Goal: Transaction & Acquisition: Purchase product/service

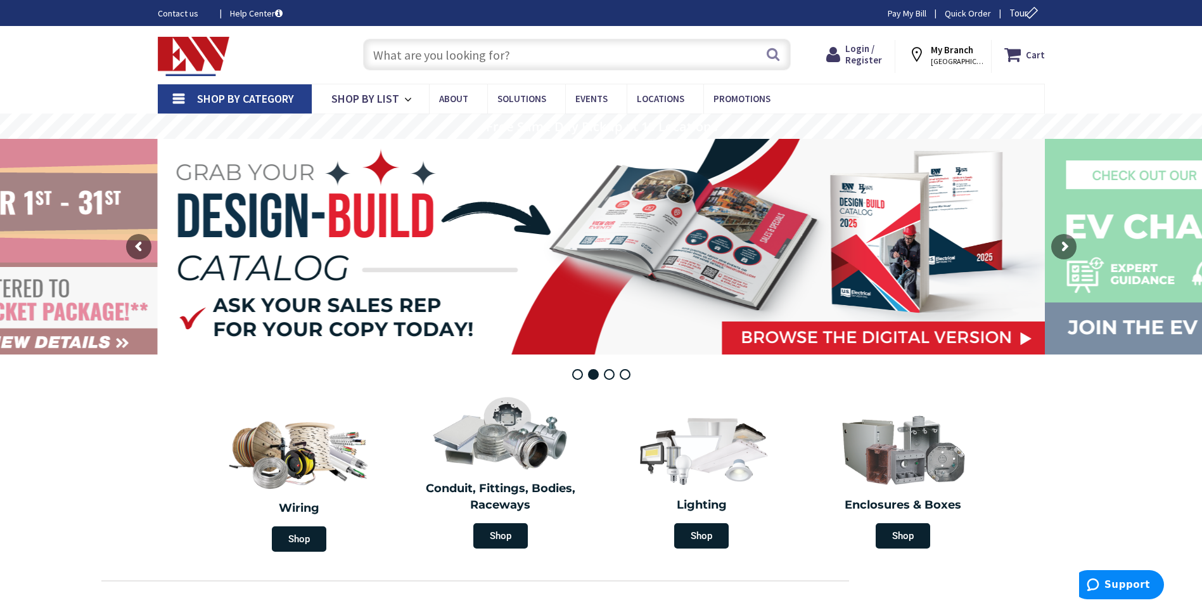
click at [483, 56] on input "text" at bounding box center [577, 55] width 428 height 32
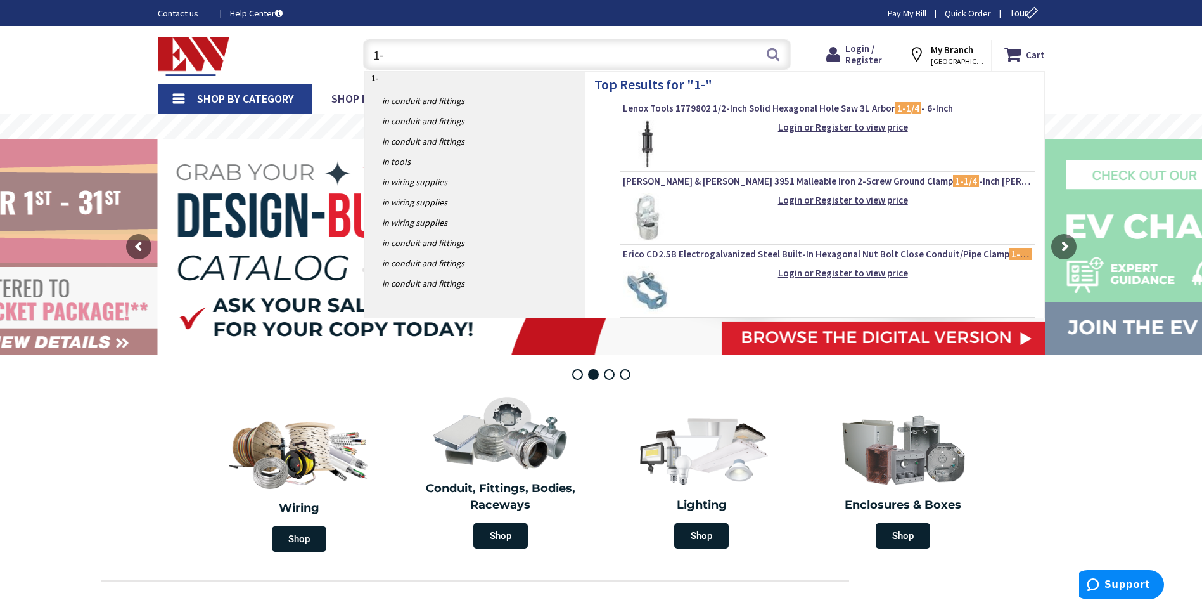
type input "1"
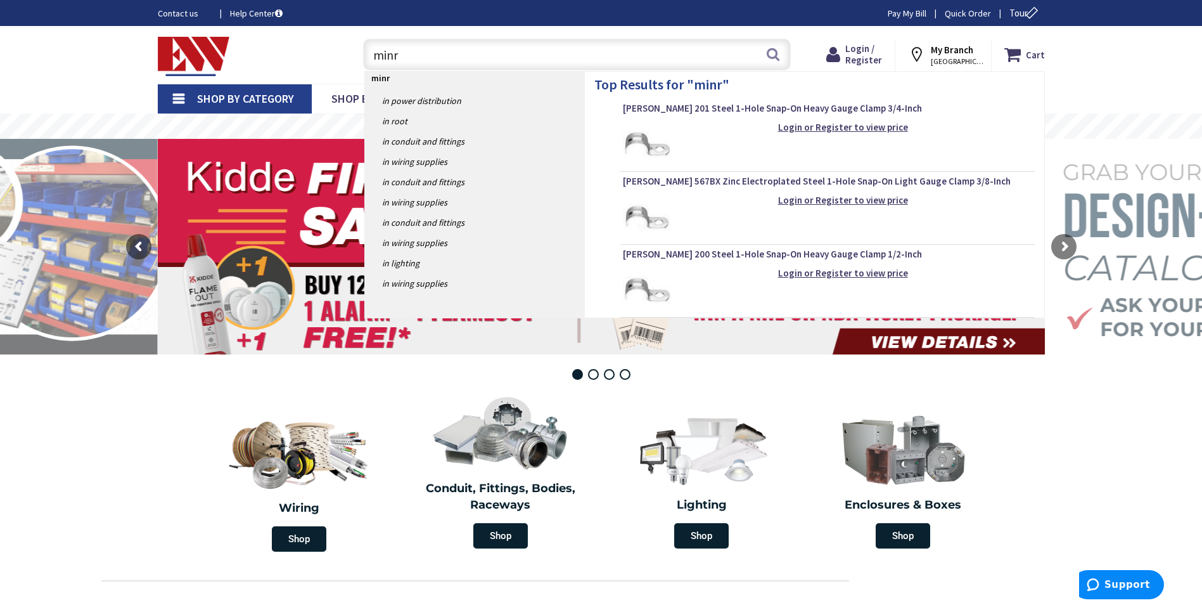
drag, startPoint x: 407, startPoint y: 55, endPoint x: 350, endPoint y: 56, distance: 56.4
click at [350, 56] on div "minr minr Search" at bounding box center [573, 54] width 453 height 41
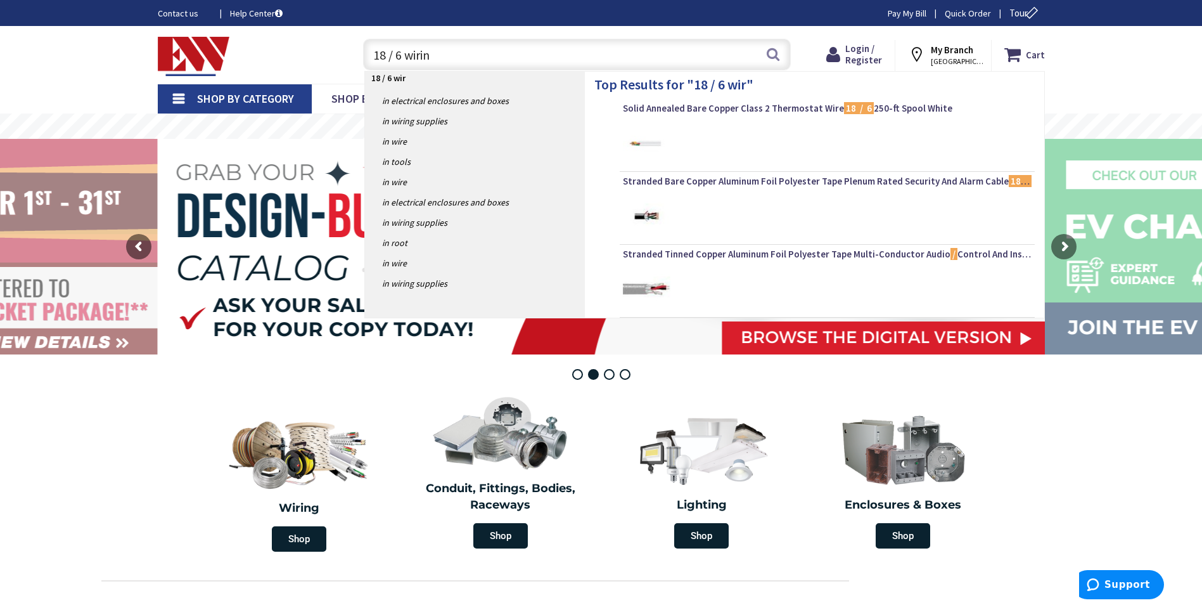
type input "18 / 6 wiring"
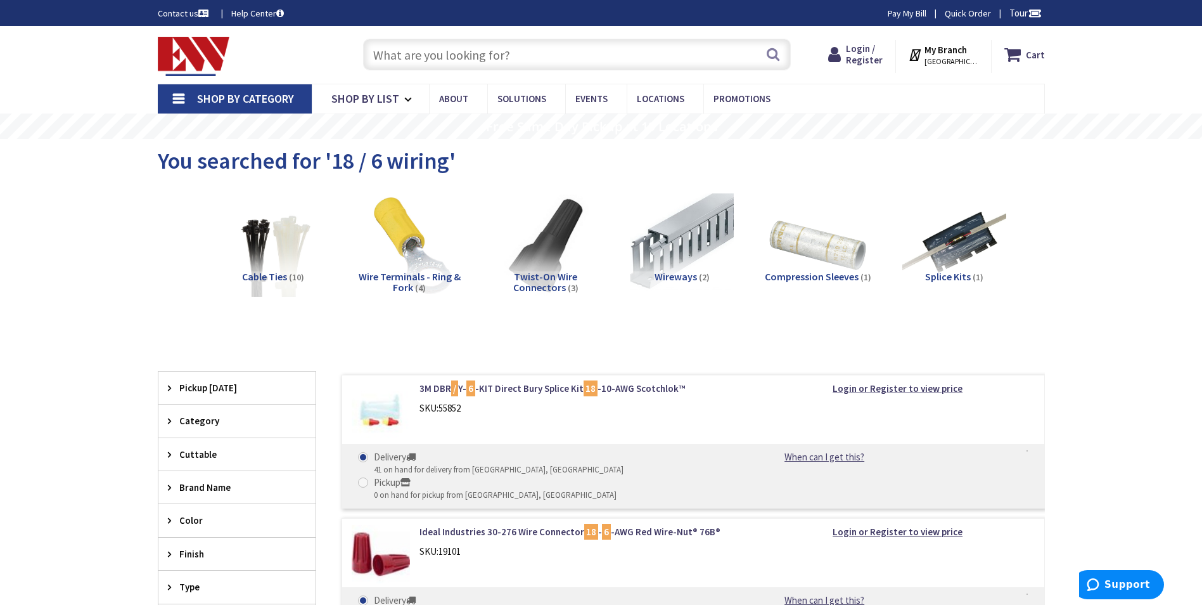
click at [374, 56] on input "text" at bounding box center [577, 55] width 428 height 32
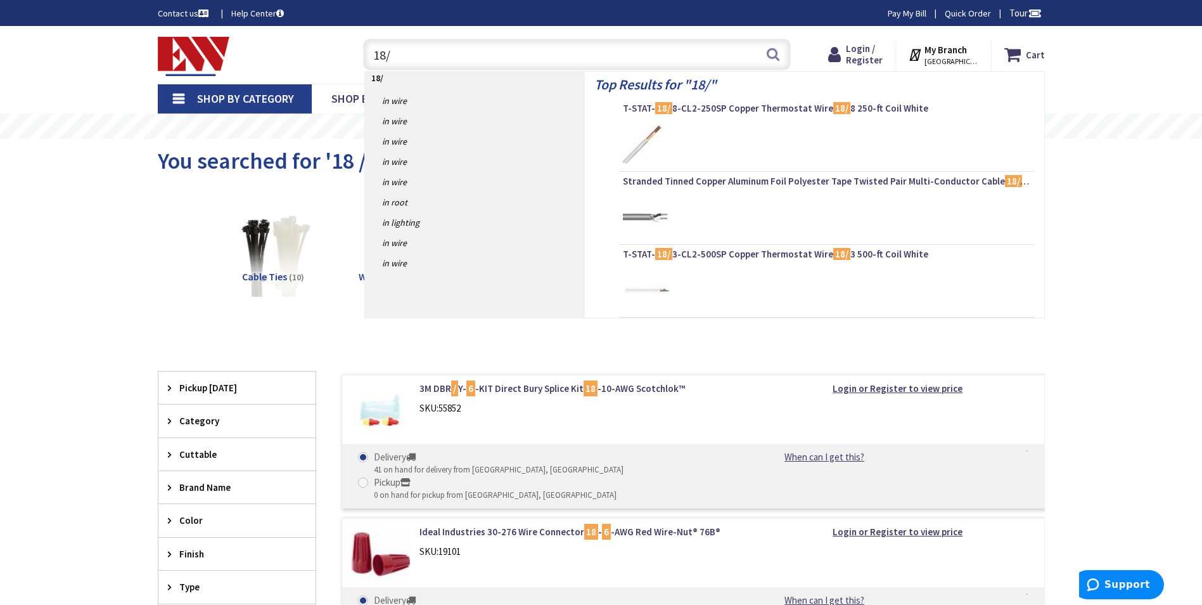
type input "18/6"
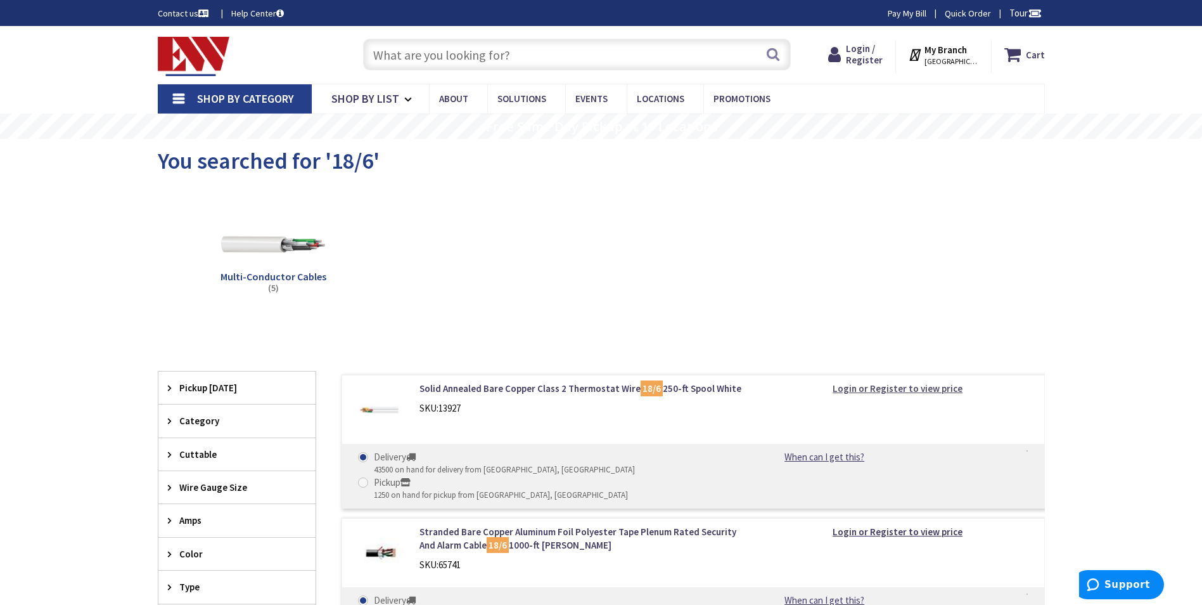
click at [892, 389] on strong "Login or Register to view price" at bounding box center [898, 388] width 130 height 12
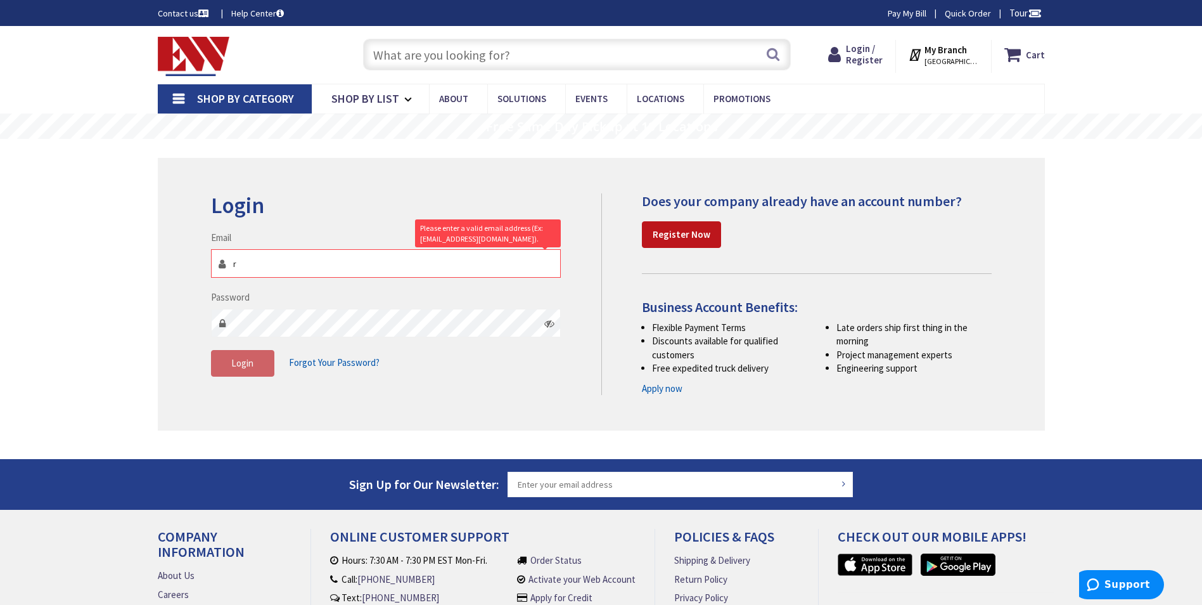
type input "[EMAIL_ADDRESS][DOMAIN_NAME]"
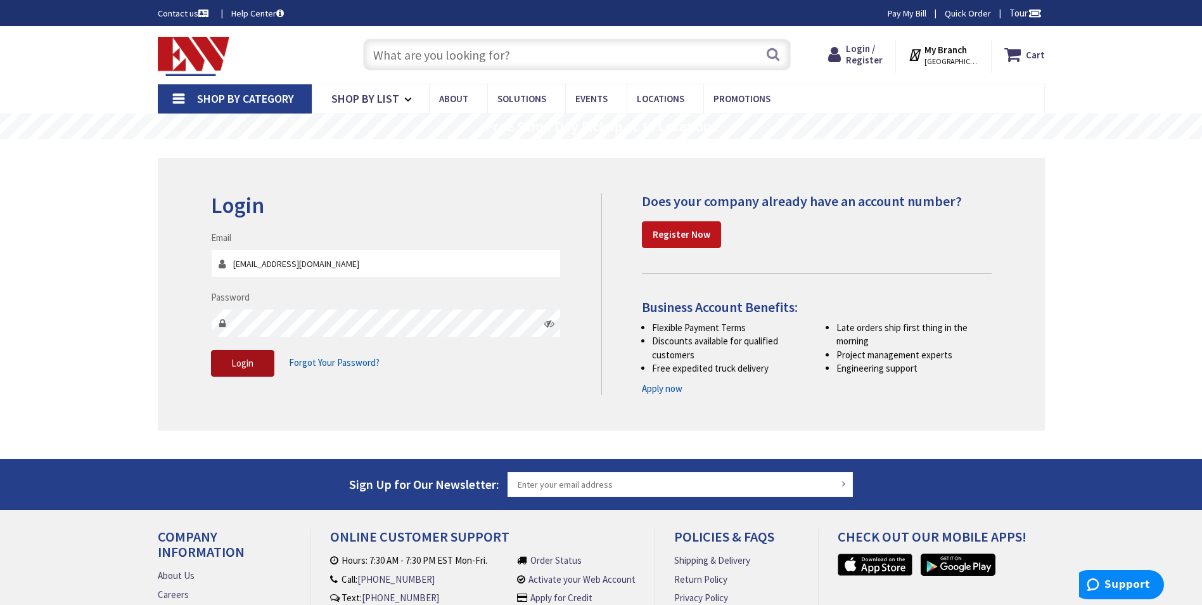
click at [249, 363] on span "Login" at bounding box center [242, 363] width 22 height 12
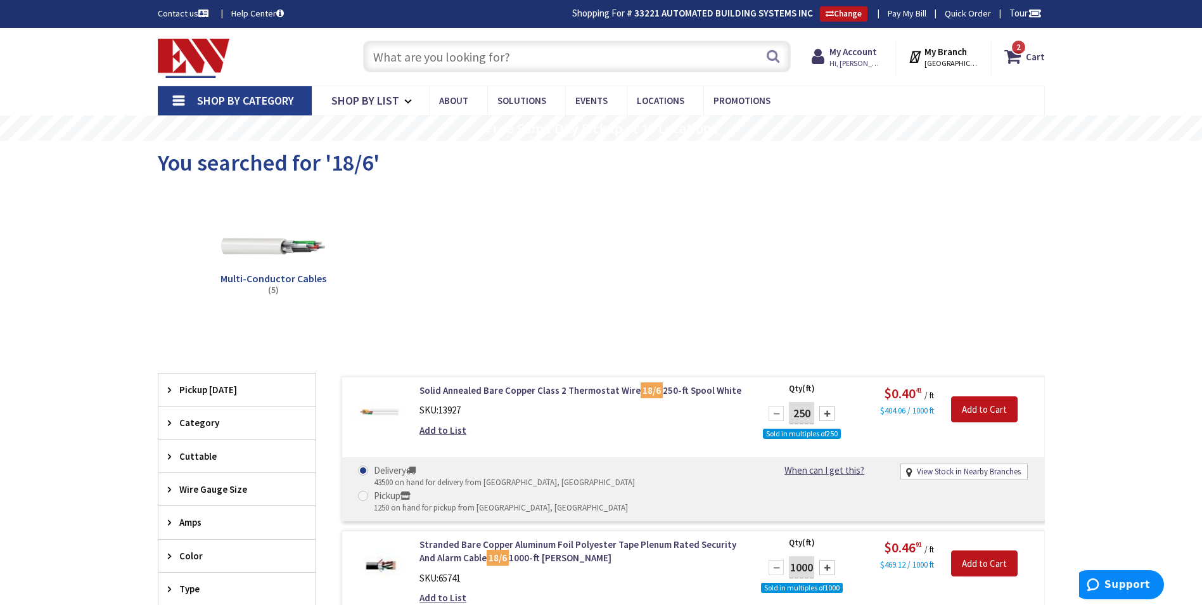
click at [518, 56] on input "text" at bounding box center [577, 57] width 428 height 32
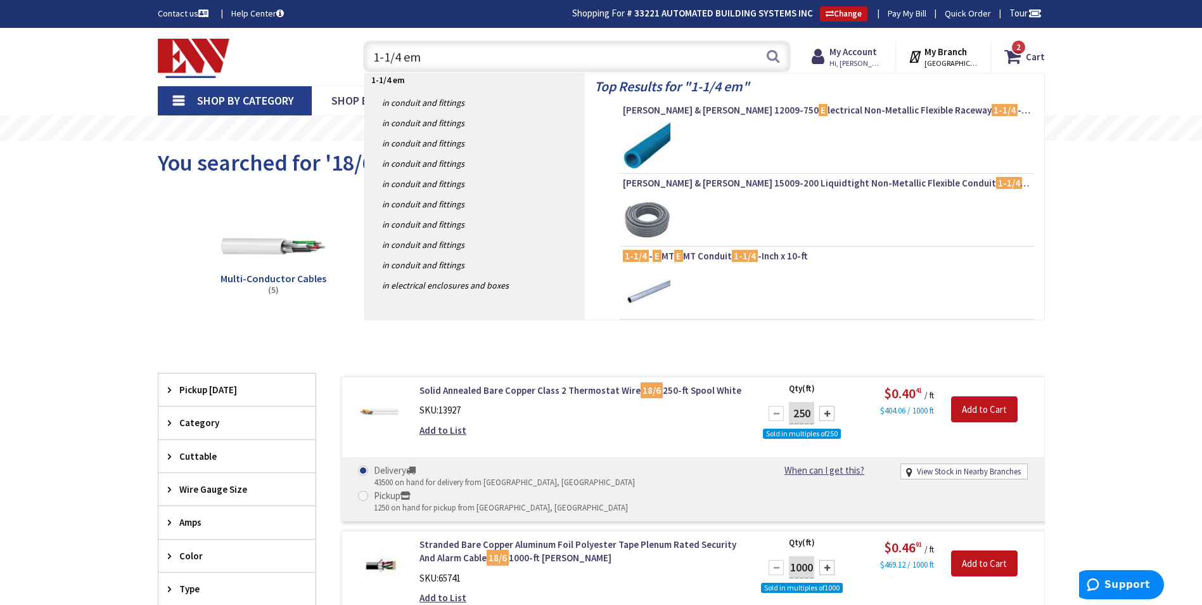
type input "1-1/4 emt"
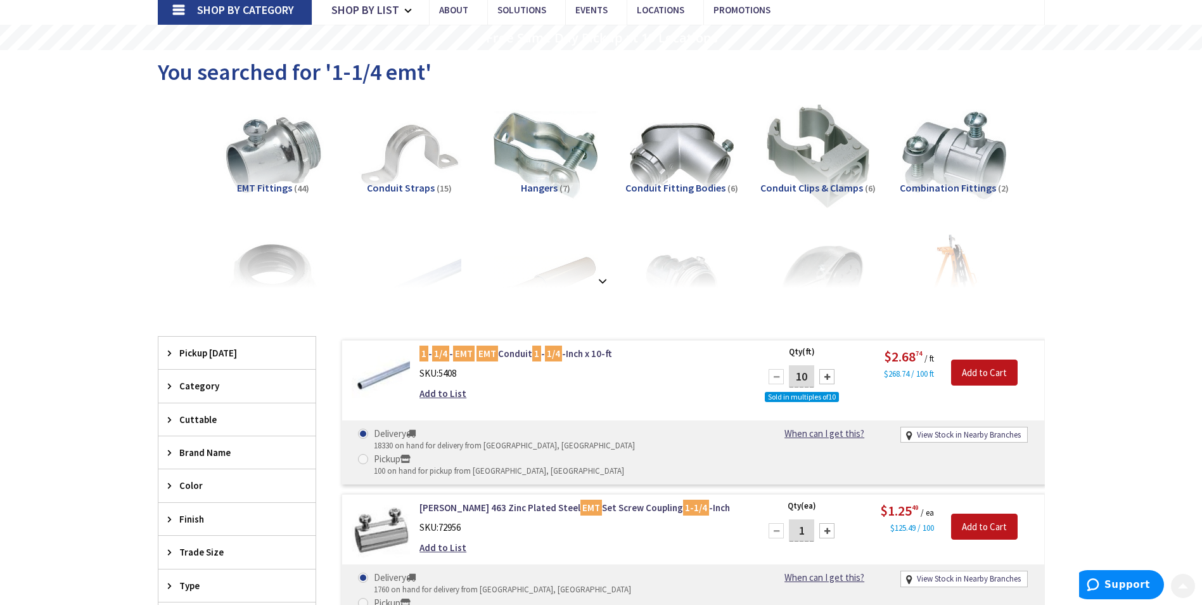
scroll to position [106, 0]
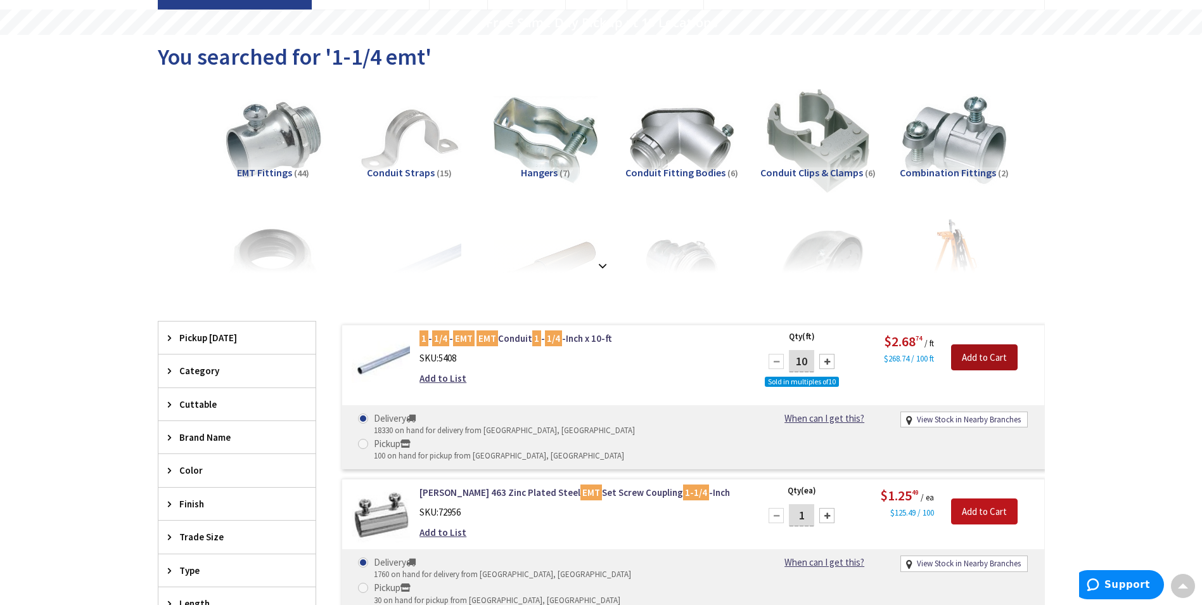
click at [991, 357] on input "Add to Cart" at bounding box center [984, 357] width 67 height 27
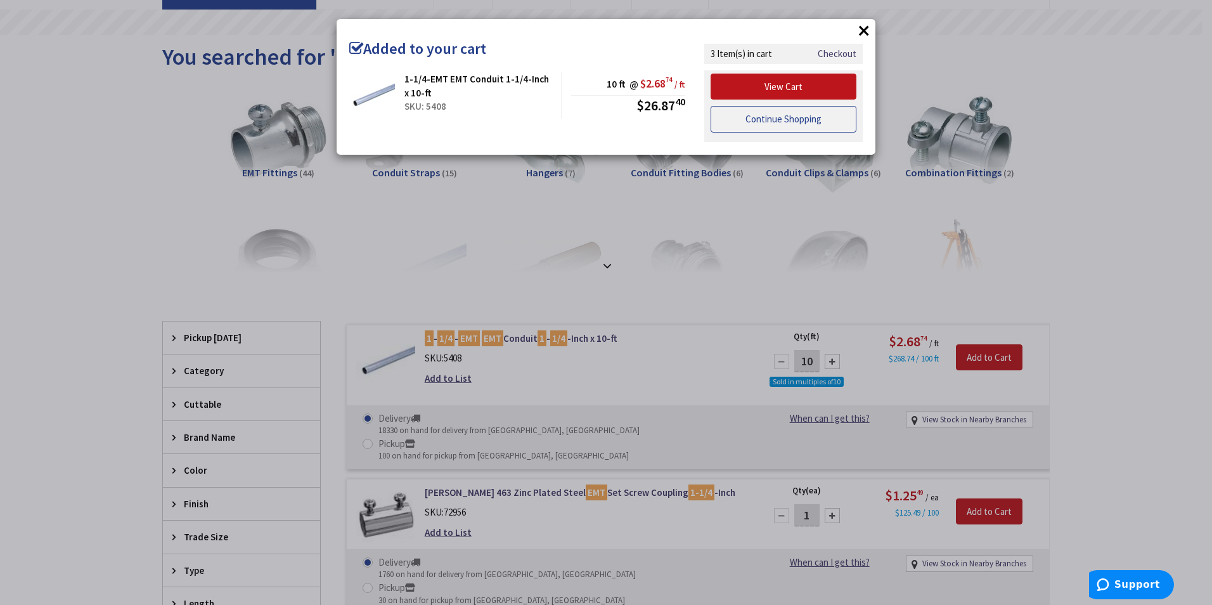
click at [792, 119] on link "Continue Shopping" at bounding box center [783, 119] width 146 height 27
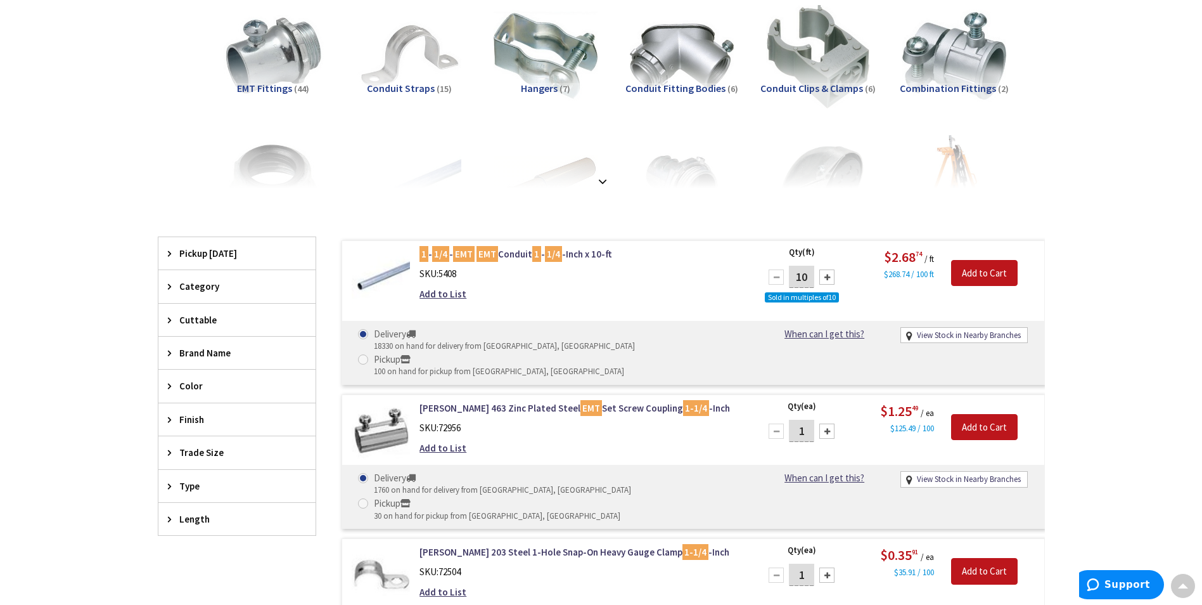
scroll to position [211, 0]
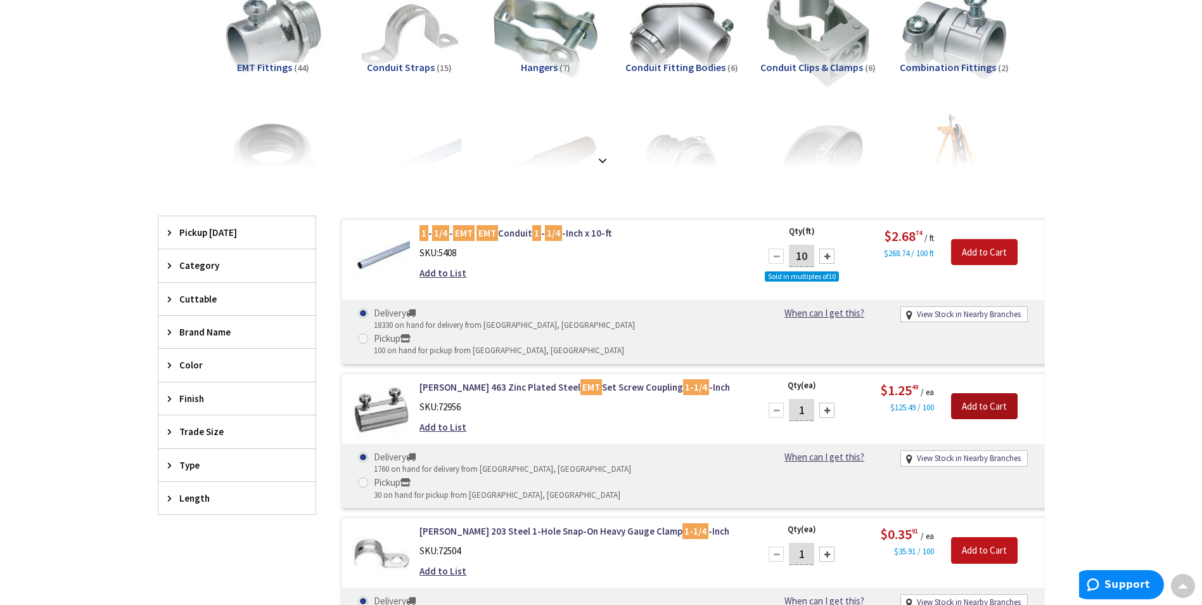
click at [963, 393] on input "Add to Cart" at bounding box center [984, 406] width 67 height 27
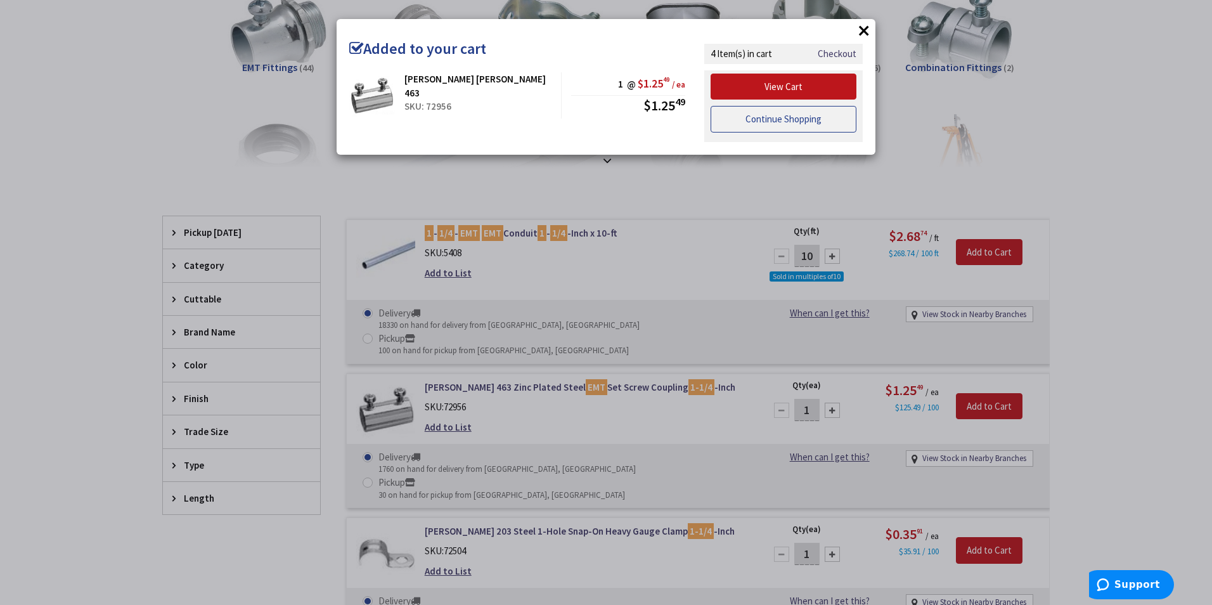
click at [768, 115] on link "Continue Shopping" at bounding box center [783, 119] width 146 height 27
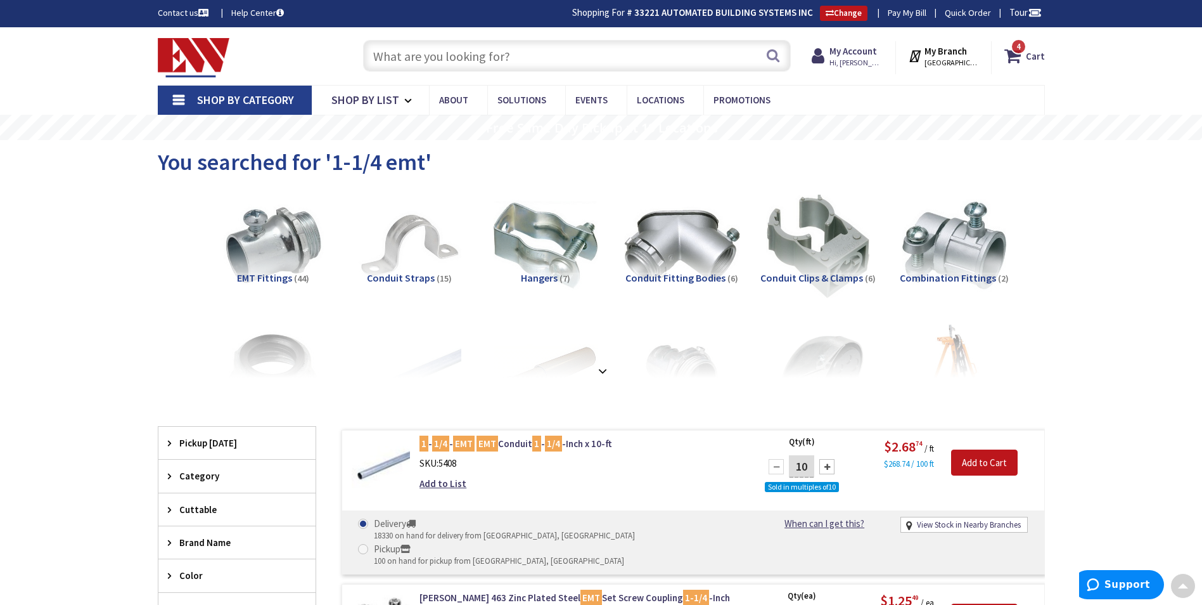
scroll to position [0, 0]
click at [550, 56] on input "text" at bounding box center [577, 57] width 428 height 32
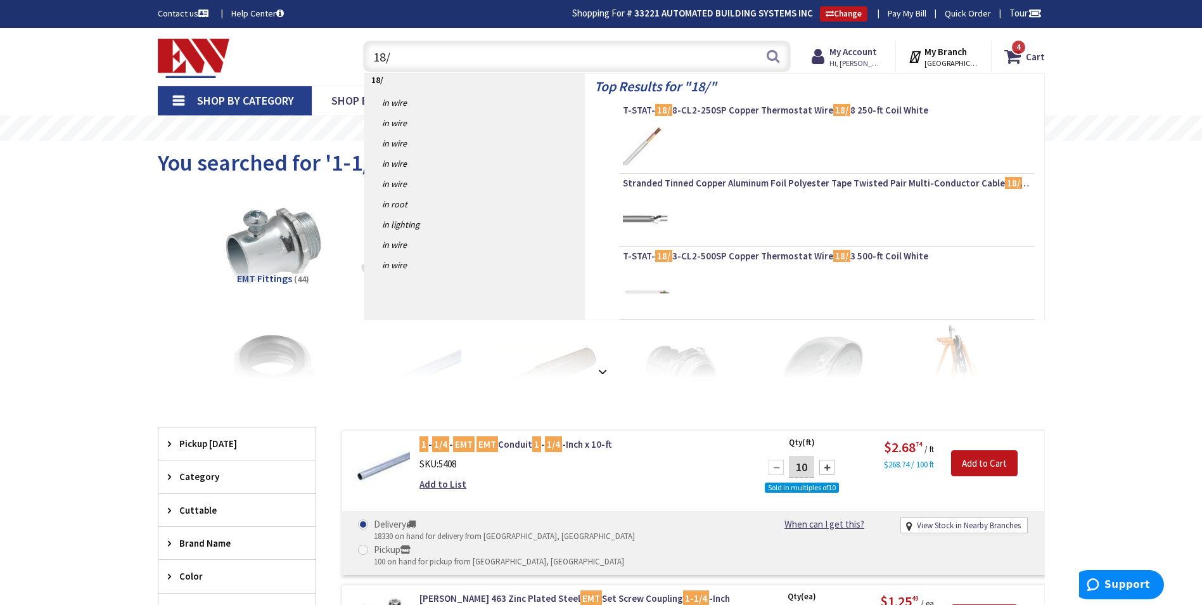
type input "18/6"
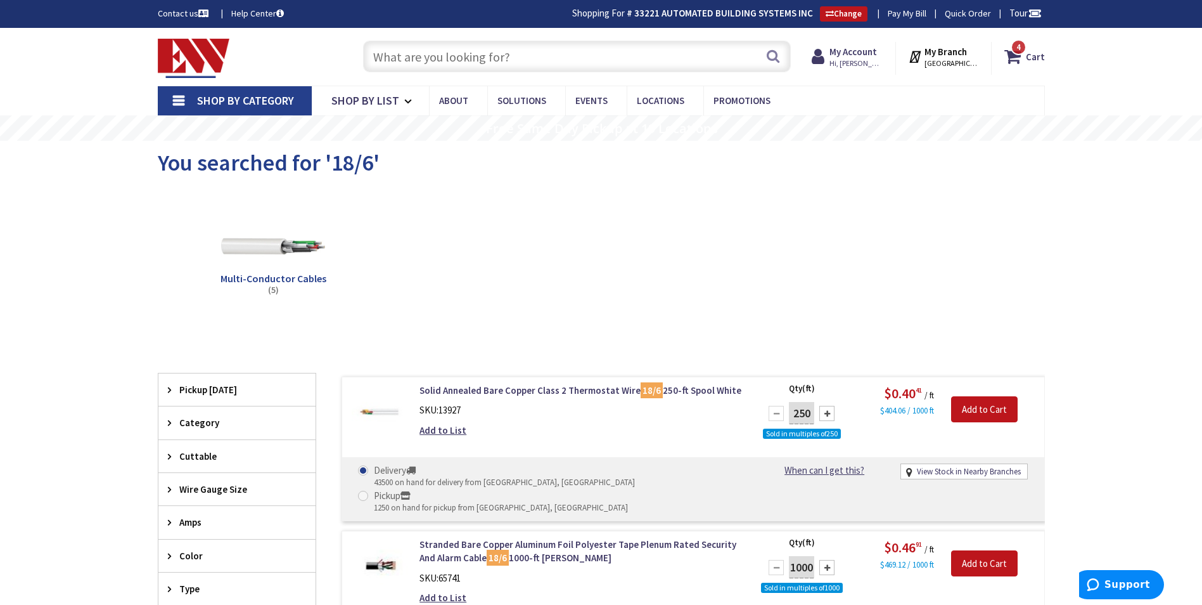
click at [511, 56] on input "text" at bounding box center [577, 57] width 428 height 32
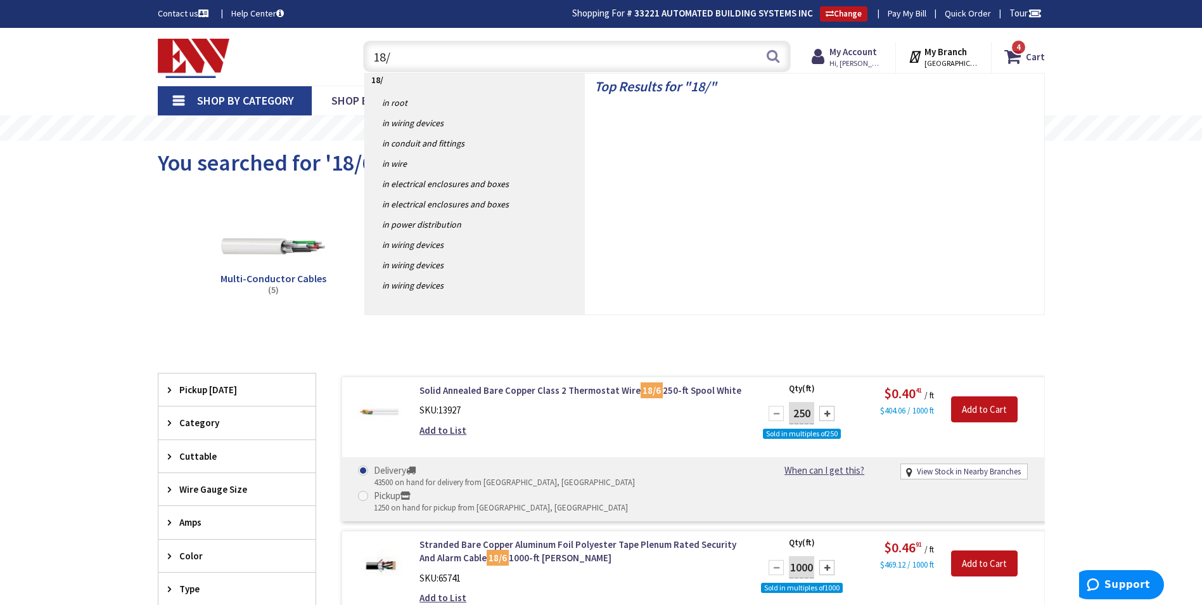
type input "18/4"
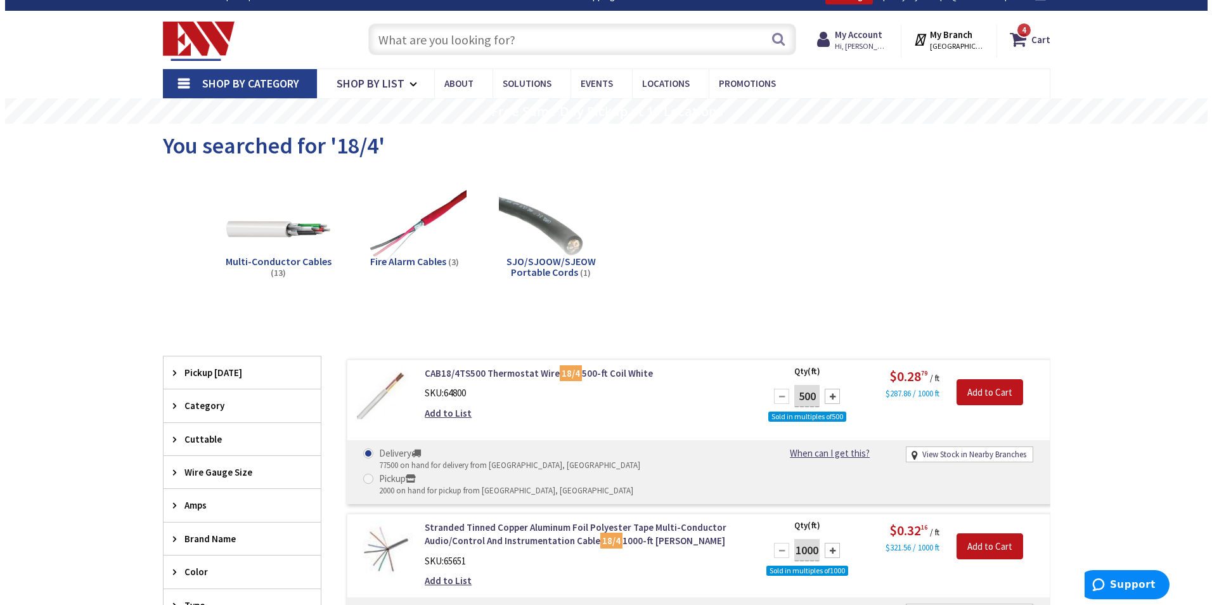
scroll to position [42, 0]
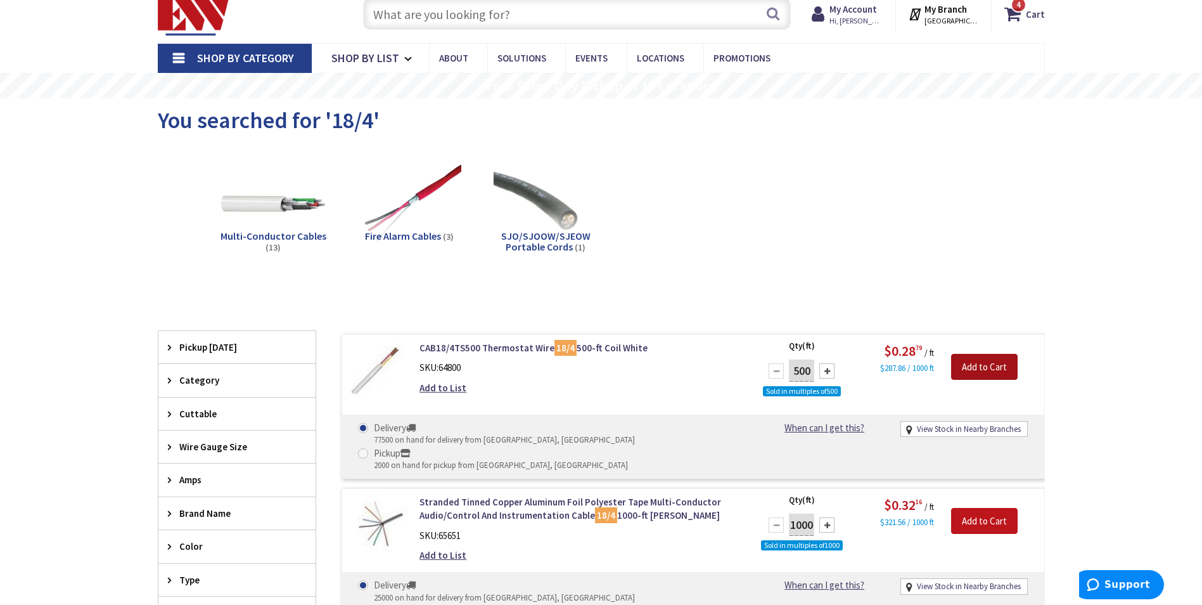
click at [996, 364] on input "Add to Cart" at bounding box center [984, 367] width 67 height 27
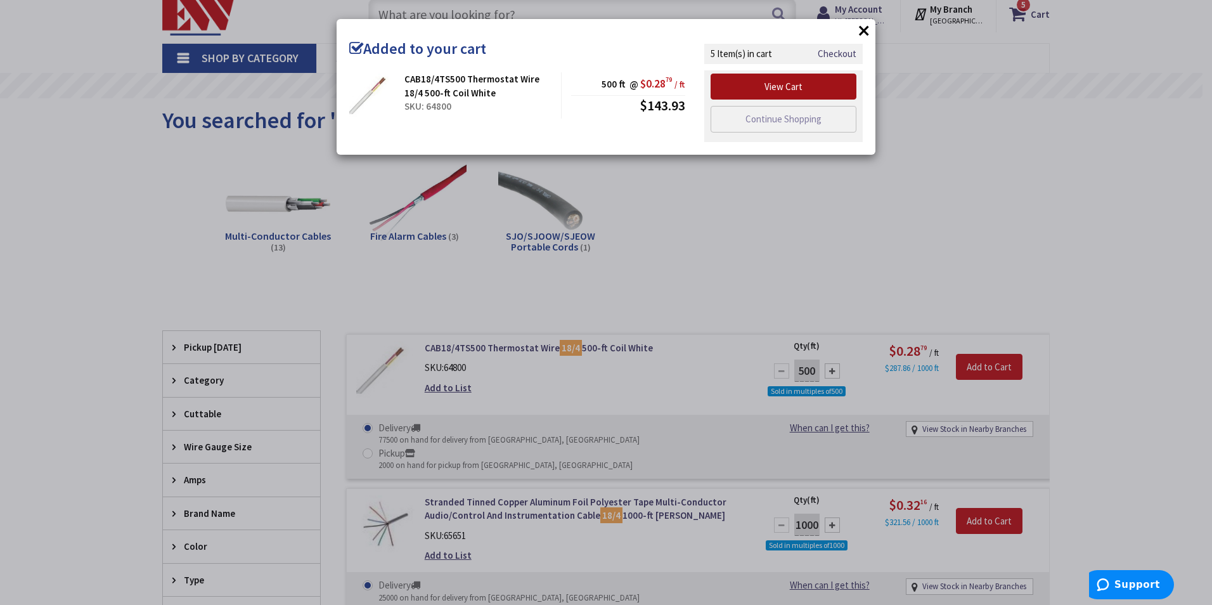
click at [769, 84] on link "View Cart" at bounding box center [783, 87] width 146 height 27
click at [768, 86] on link "View Cart" at bounding box center [783, 87] width 146 height 27
click at [771, 87] on link "View Cart" at bounding box center [783, 87] width 146 height 27
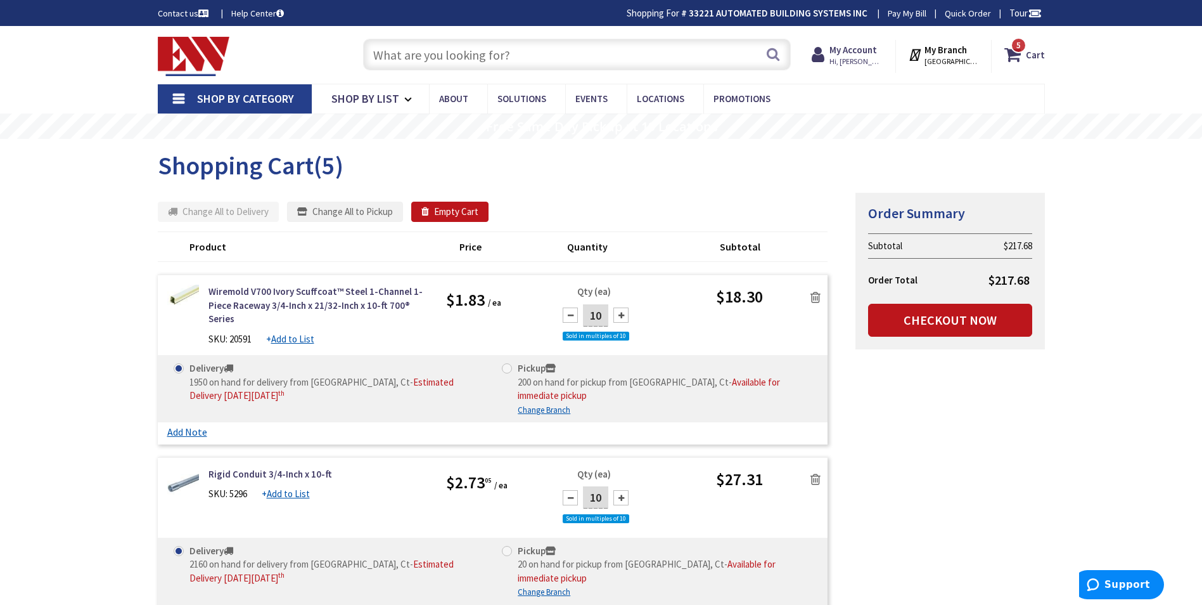
click at [469, 56] on input "text" at bounding box center [577, 55] width 428 height 32
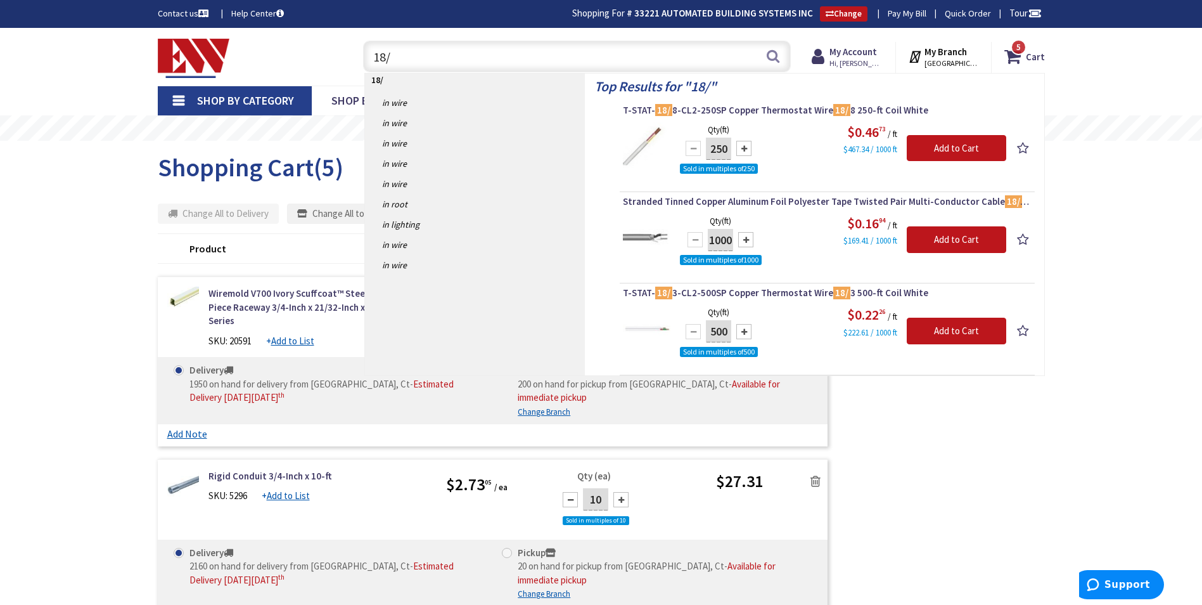
type input "18/6"
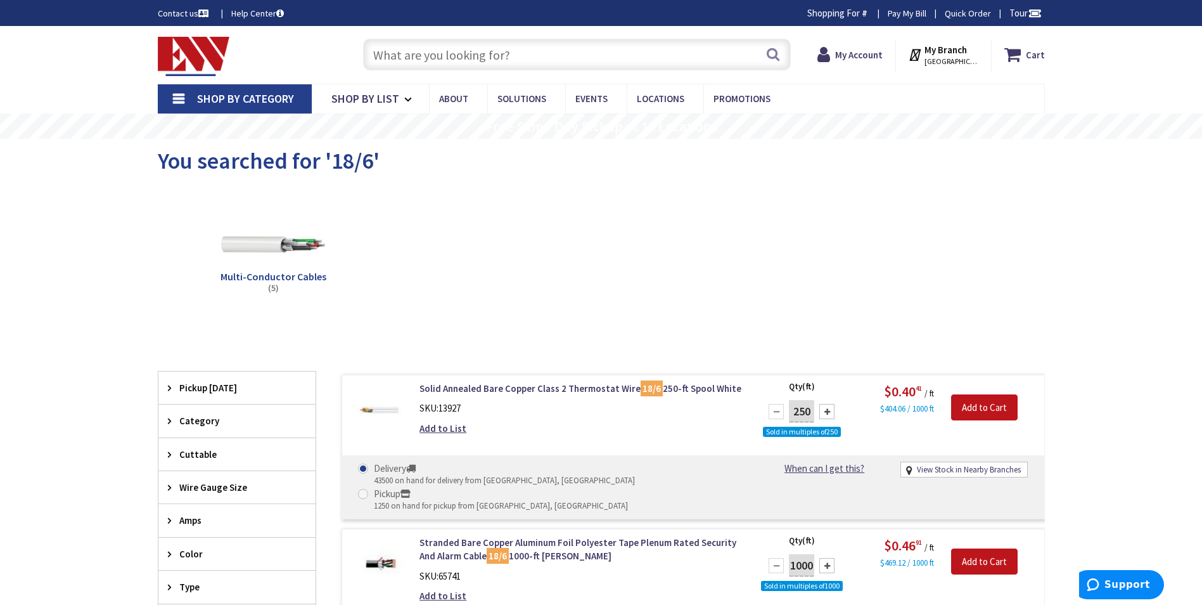
scroll to position [84, 0]
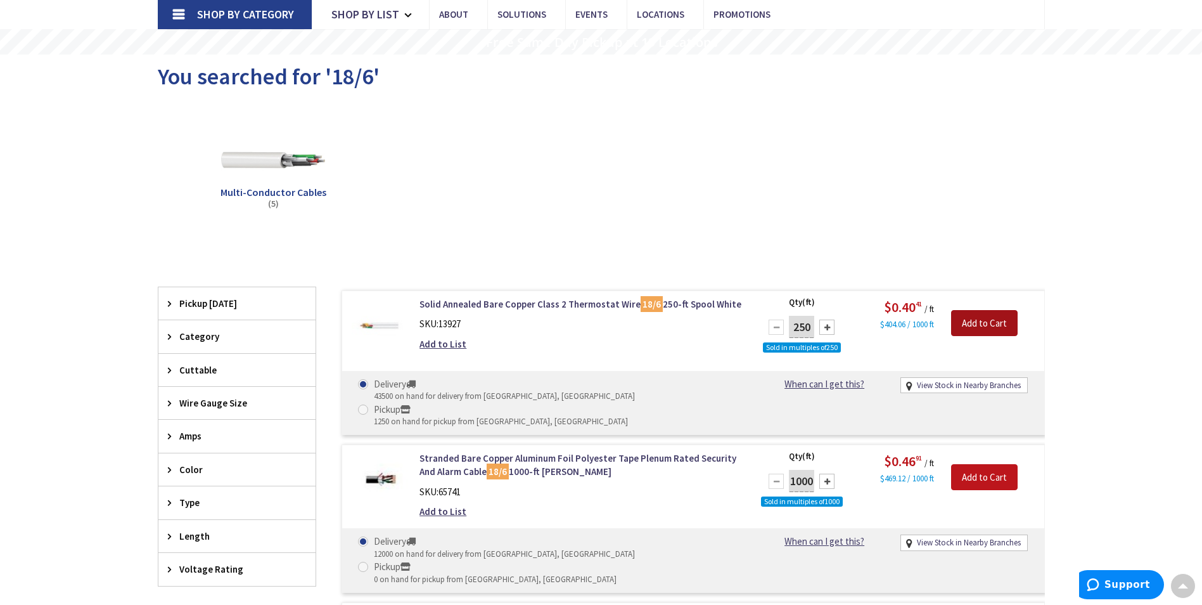
click at [989, 321] on input "Add to Cart" at bounding box center [984, 323] width 67 height 27
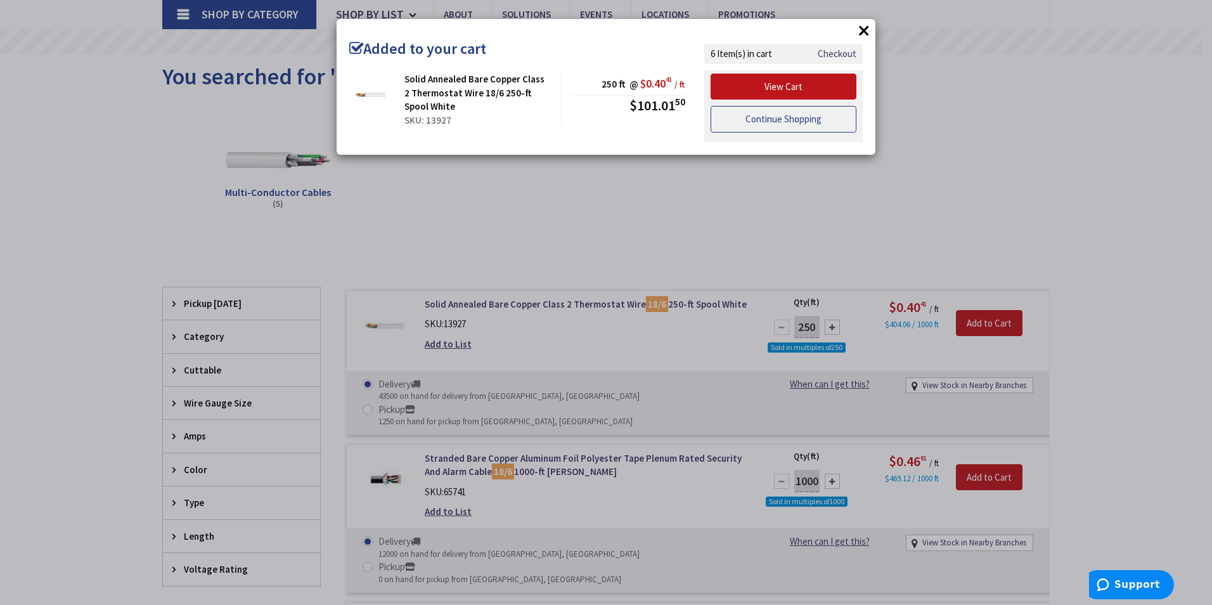
click at [749, 120] on link "Continue Shopping" at bounding box center [783, 119] width 146 height 27
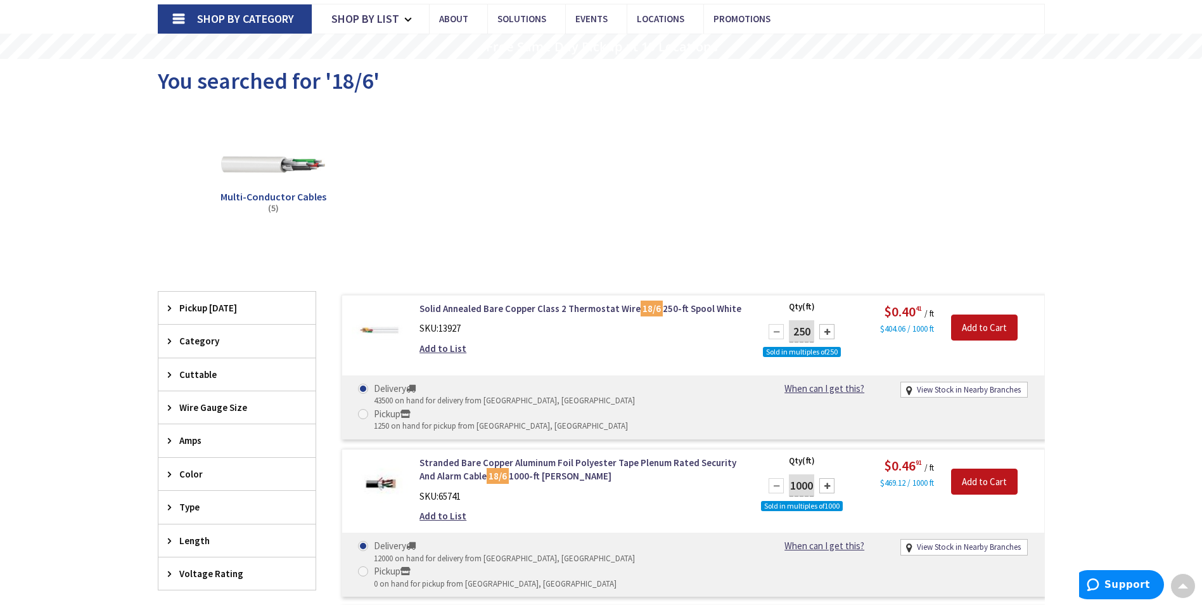
scroll to position [44, 0]
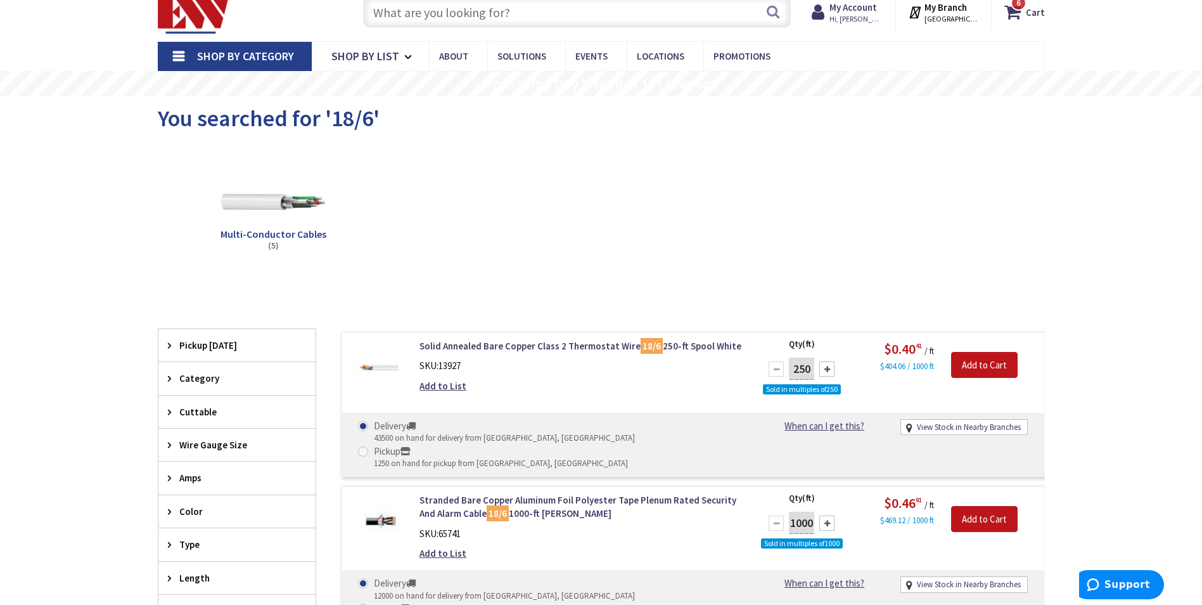
click at [515, 11] on input "text" at bounding box center [577, 12] width 428 height 32
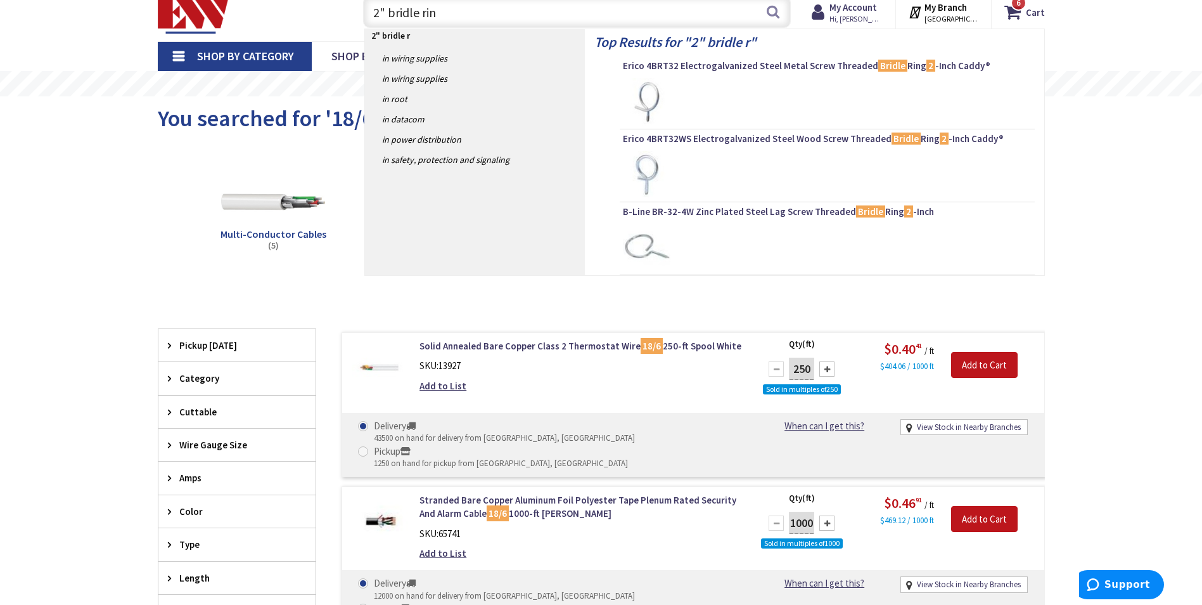
type input "2" bridle ring"
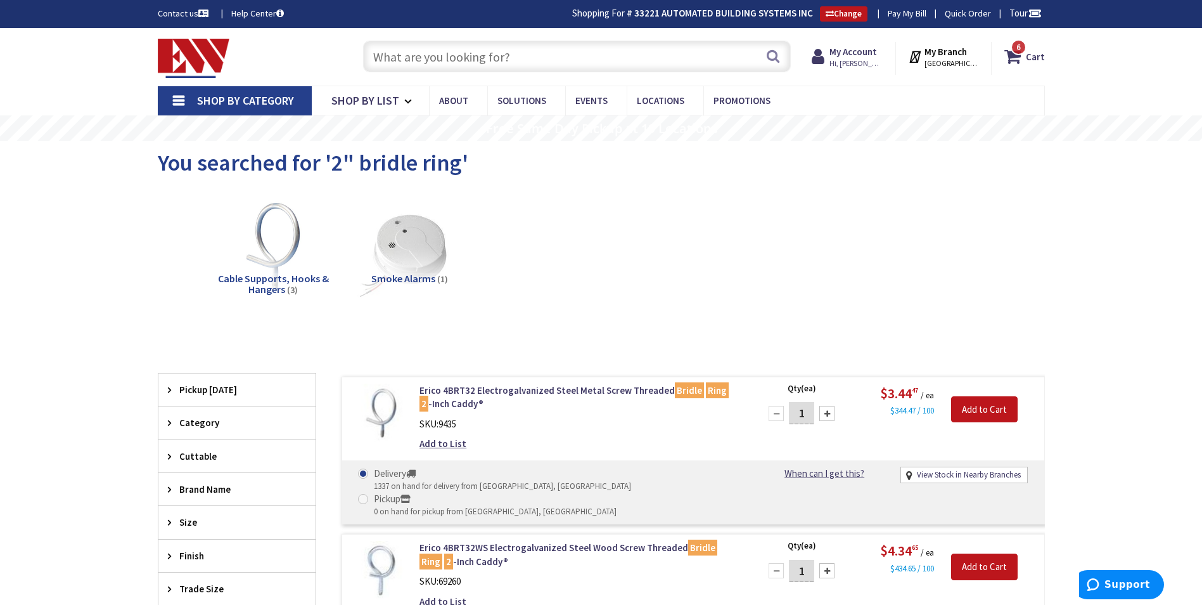
click at [435, 56] on input "text" at bounding box center [577, 57] width 428 height 32
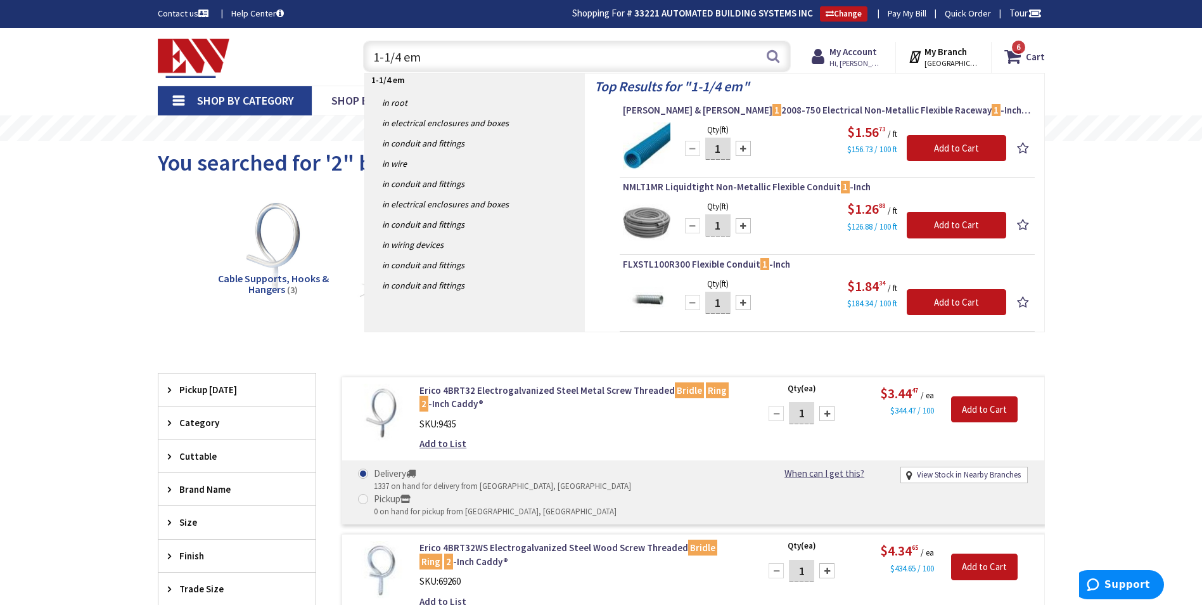
type input "1-1/4 emt"
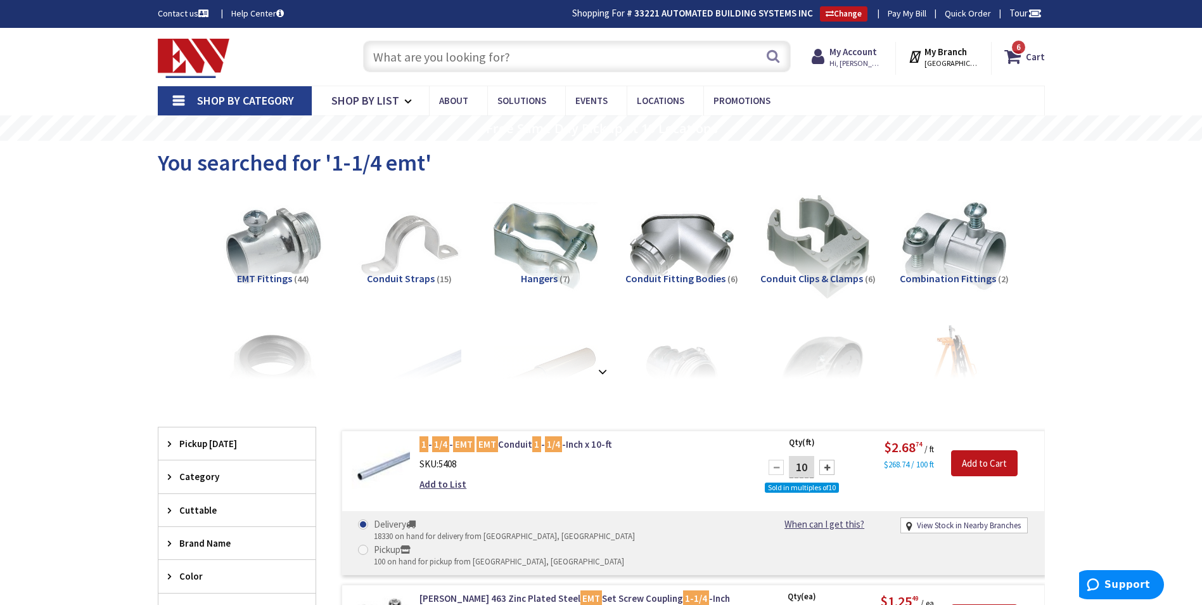
click at [458, 56] on input "text" at bounding box center [577, 57] width 428 height 32
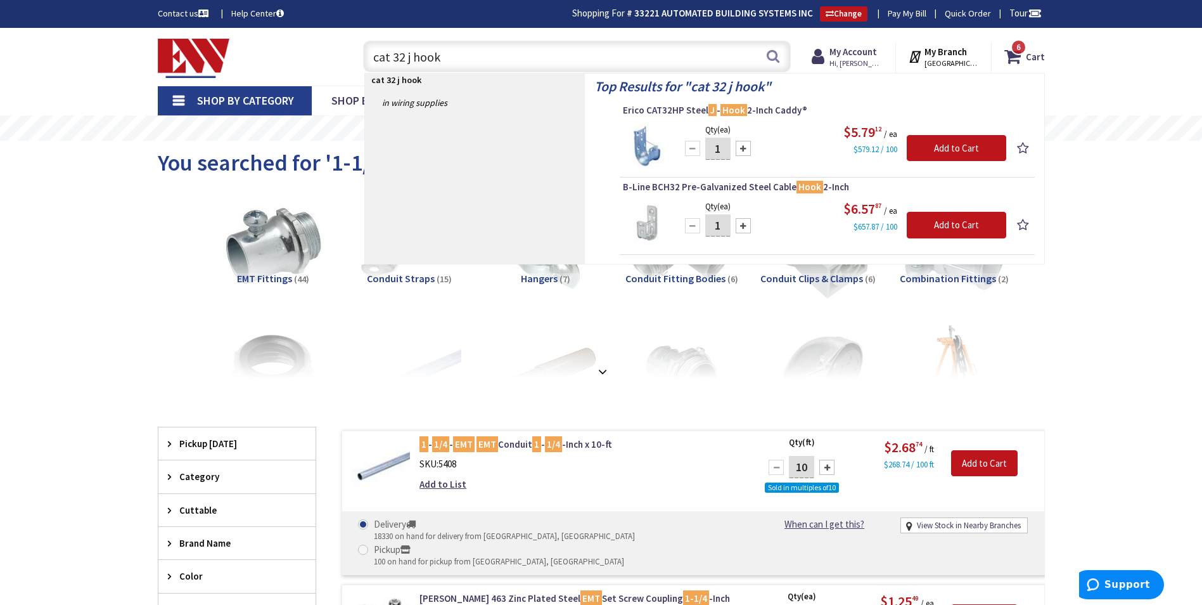
type input "cat 32 j hooks"
